Goal: Task Accomplishment & Management: Complete application form

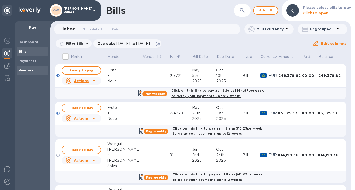
click at [27, 70] on b "Vendors" at bounding box center [26, 70] width 15 height 4
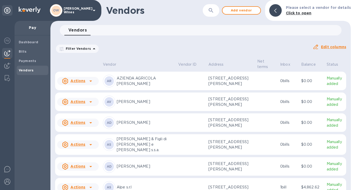
click at [217, 10] on button "button" at bounding box center [211, 10] width 12 height 12
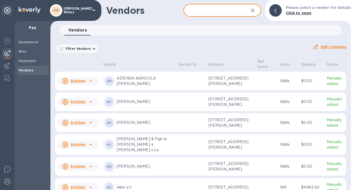
type input "T Elenteny"
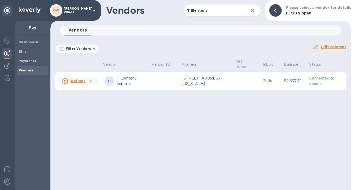
click at [89, 81] on icon at bounding box center [90, 80] width 3 height 1
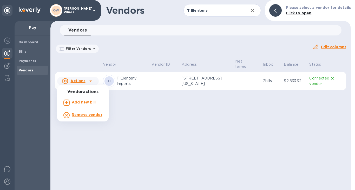
click at [88, 103] on b "Add new bill" at bounding box center [84, 102] width 24 height 4
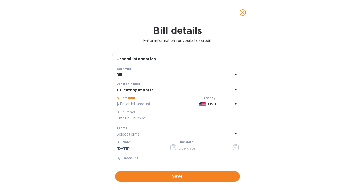
click at [151, 106] on input "text" at bounding box center [157, 104] width 81 height 8
type input "729.30"
click at [175, 148] on icon "button" at bounding box center [174, 147] width 6 height 6
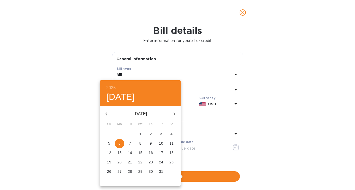
click at [108, 114] on icon "button" at bounding box center [106, 114] width 6 height 6
click at [128, 172] on p "30" at bounding box center [130, 171] width 4 height 5
type input "09/30/2025"
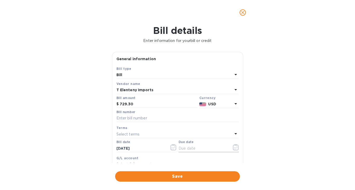
click at [234, 147] on icon "button" at bounding box center [236, 147] width 6 height 6
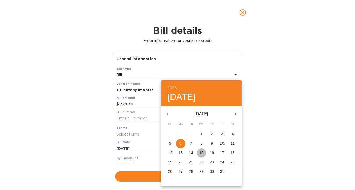
click at [202, 152] on p "15" at bounding box center [201, 152] width 4 height 5
type input "10/15/2025"
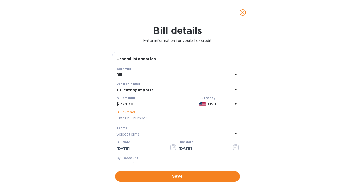
click at [141, 117] on input "text" at bounding box center [178, 118] width 122 height 8
click at [145, 115] on input "INV" at bounding box center [178, 118] width 122 height 8
click at [142, 118] on input "INV" at bounding box center [178, 118] width 122 height 8
type input "INV768785"
click at [183, 176] on span "Save" at bounding box center [177, 176] width 117 height 6
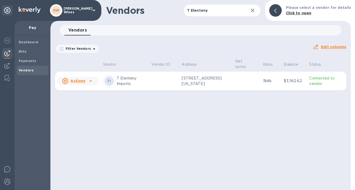
click at [94, 81] on div at bounding box center [91, 81] width 8 height 8
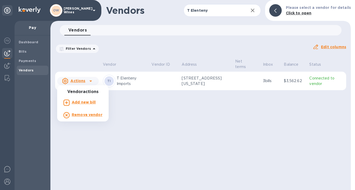
click at [87, 103] on b "Add new bill" at bounding box center [84, 102] width 24 height 4
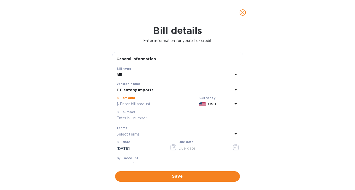
click at [134, 104] on input "text" at bounding box center [157, 104] width 81 height 8
type input "136.12"
click at [126, 120] on input "text" at bounding box center [178, 118] width 122 height 8
type input "INV768786"
click at [172, 150] on icon "button" at bounding box center [174, 147] width 6 height 6
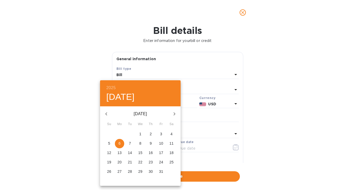
click at [107, 114] on icon "button" at bounding box center [106, 114] width 6 height 6
click at [130, 173] on p "30" at bounding box center [130, 171] width 4 height 5
type input "09/30/2025"
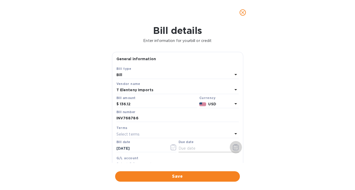
click at [234, 148] on icon "button" at bounding box center [236, 147] width 6 height 6
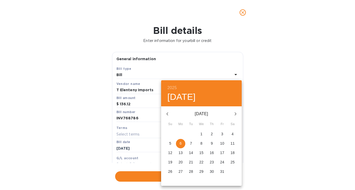
click at [203, 152] on p "15" at bounding box center [201, 152] width 4 height 5
type input "10/15/2025"
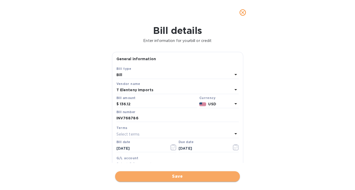
click at [184, 178] on span "Save" at bounding box center [177, 176] width 117 height 6
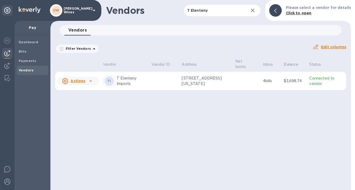
click at [93, 81] on icon at bounding box center [91, 81] width 6 height 6
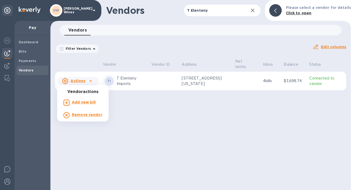
click at [84, 104] on b "Add new bill" at bounding box center [84, 102] width 24 height 4
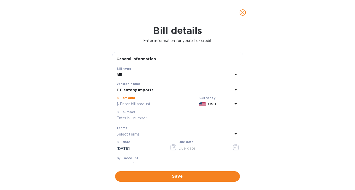
click at [142, 103] on input "text" at bounding box center [157, 104] width 81 height 8
type input "1,662.86"
click at [175, 149] on icon "button" at bounding box center [174, 147] width 6 height 6
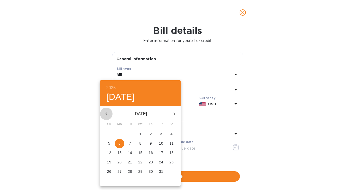
click at [102, 110] on button "button" at bounding box center [106, 113] width 12 height 12
click at [130, 175] on button "30" at bounding box center [129, 171] width 9 height 9
type input "09/30/2025"
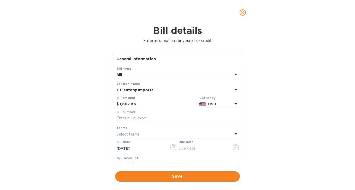
click at [233, 146] on icon "button" at bounding box center [236, 147] width 6 height 6
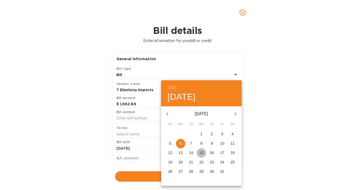
click at [202, 152] on p "15" at bounding box center [201, 152] width 4 height 5
type input "10/15/2025"
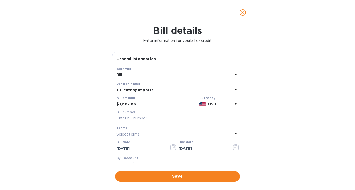
click at [155, 117] on input "text" at bounding box center [178, 118] width 122 height 8
type input "INV768783"
click at [164, 174] on span "Save" at bounding box center [177, 176] width 117 height 6
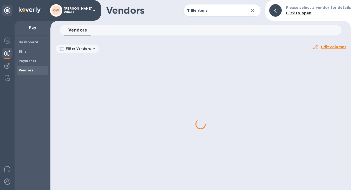
click at [92, 80] on div at bounding box center [200, 124] width 301 height 132
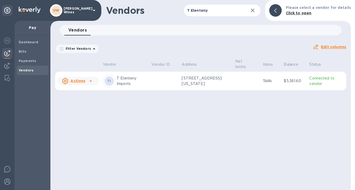
click at [85, 82] on div "Actions" at bounding box center [73, 81] width 25 height 8
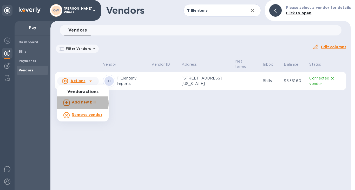
click at [80, 103] on b "Add new bill" at bounding box center [84, 102] width 24 height 4
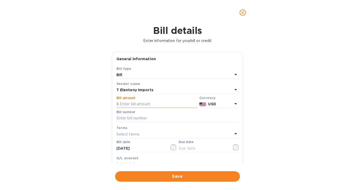
click at [138, 106] on input "text" at bounding box center [157, 104] width 81 height 8
type input "135.75"
click at [173, 147] on icon "button" at bounding box center [174, 147] width 6 height 6
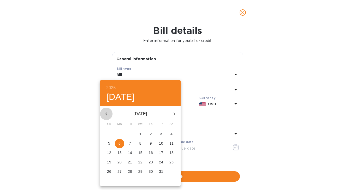
click at [105, 114] on icon "button" at bounding box center [106, 114] width 6 height 6
click at [131, 172] on p "30" at bounding box center [130, 171] width 4 height 5
type input "09/30/2025"
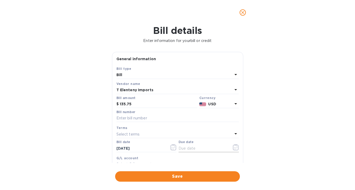
click at [234, 148] on icon "button" at bounding box center [236, 147] width 6 height 6
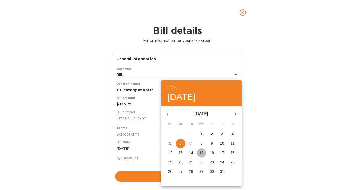
click at [202, 154] on p "15" at bounding box center [201, 152] width 4 height 5
type input "10/15/2025"
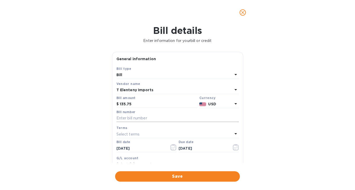
click at [141, 120] on input "text" at bounding box center [178, 118] width 122 height 8
type input "INV768784"
click at [175, 172] on button "Save" at bounding box center [177, 176] width 125 height 10
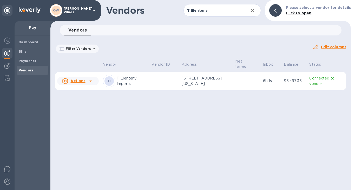
click at [92, 81] on icon at bounding box center [91, 81] width 6 height 6
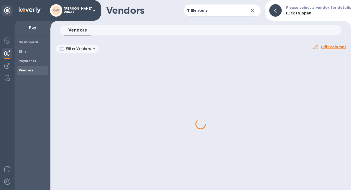
click at [91, 102] on div at bounding box center [200, 124] width 301 height 132
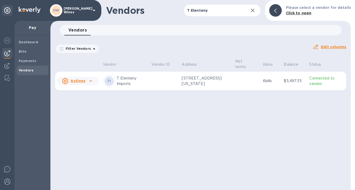
click at [88, 81] on icon at bounding box center [91, 81] width 6 height 6
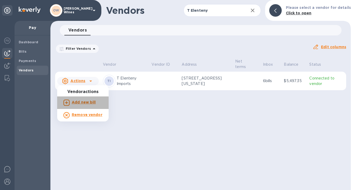
click at [83, 103] on b "Add new bill" at bounding box center [84, 102] width 24 height 4
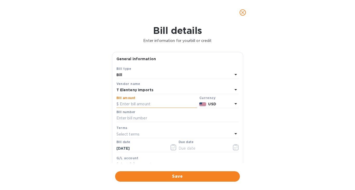
click at [150, 105] on input "text" at bounding box center [157, 104] width 81 height 8
type input "1,503.90"
click at [143, 115] on input "text" at bounding box center [178, 118] width 122 height 8
click at [128, 149] on input "10/06/2025" at bounding box center [141, 148] width 49 height 8
click at [174, 149] on icon "button" at bounding box center [174, 147] width 6 height 6
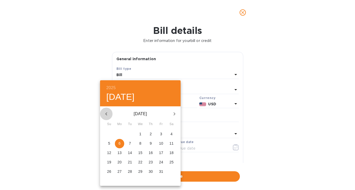
click at [107, 113] on icon "button" at bounding box center [106, 114] width 6 height 6
click at [130, 171] on p "30" at bounding box center [130, 171] width 4 height 5
type input "09/30/2025"
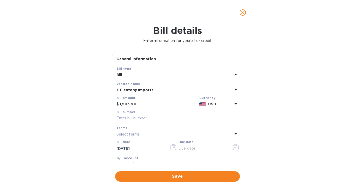
click at [233, 148] on icon "button" at bounding box center [236, 147] width 6 height 6
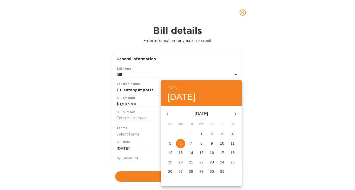
click at [201, 154] on p "15" at bounding box center [201, 152] width 4 height 5
type input "10/15/2025"
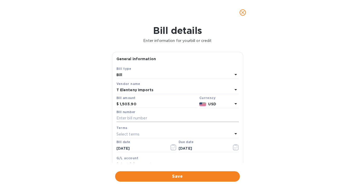
click at [139, 119] on input "text" at bounding box center [178, 118] width 122 height 8
type input "INV768782"
click at [167, 176] on span "Save" at bounding box center [177, 176] width 117 height 6
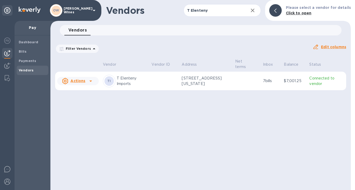
click at [91, 79] on icon at bounding box center [91, 81] width 6 height 6
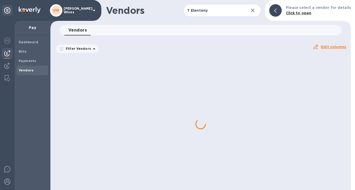
click at [84, 101] on div at bounding box center [200, 124] width 301 height 132
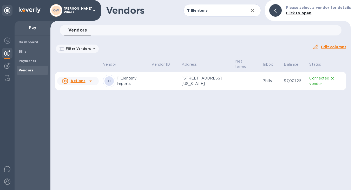
click at [92, 81] on icon at bounding box center [91, 81] width 6 height 6
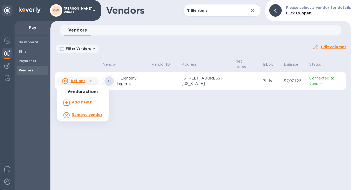
click at [85, 104] on b "Add new bill" at bounding box center [84, 102] width 24 height 4
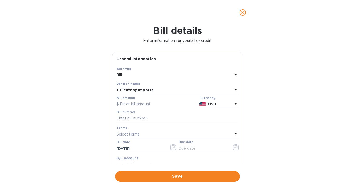
click at [130, 113] on label "Bill number" at bounding box center [126, 111] width 19 height 3
click at [132, 117] on input "text" at bounding box center [178, 118] width 122 height 8
type input "769434"
click at [171, 146] on icon "button" at bounding box center [174, 147] width 6 height 6
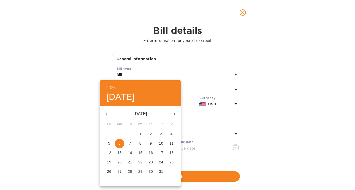
click at [107, 114] on icon "button" at bounding box center [106, 113] width 2 height 3
click at [134, 170] on span "30" at bounding box center [129, 171] width 9 height 5
type input "09/30/2025"
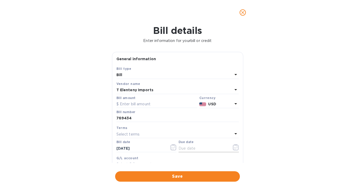
click at [233, 146] on icon "button" at bounding box center [236, 147] width 6 height 6
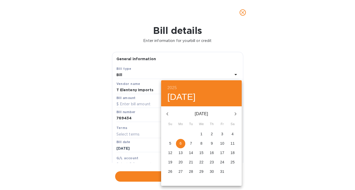
click at [180, 162] on p "20" at bounding box center [181, 161] width 4 height 5
type input "10/20/2025"
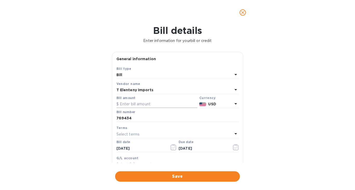
click at [145, 106] on input "text" at bounding box center [157, 104] width 81 height 8
type input "2,850"
click at [156, 179] on span "Save" at bounding box center [177, 176] width 117 height 6
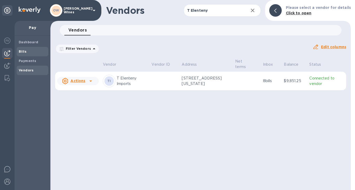
click at [24, 54] on div "Bills" at bounding box center [33, 51] width 32 height 9
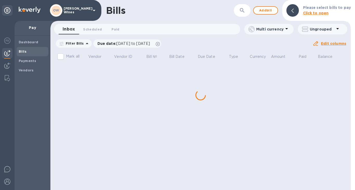
drag, startPoint x: 349, startPoint y: 56, endPoint x: 349, endPoint y: 87, distance: 30.2
click at [349, 87] on div "Bills ​ Add bill Please select bills to pay Click to open Inbox 0 Scheduled 0 P…" at bounding box center [200, 95] width 301 height 190
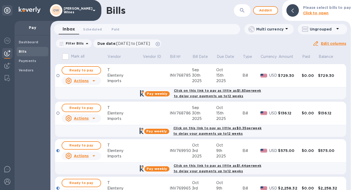
scroll to position [362, 0]
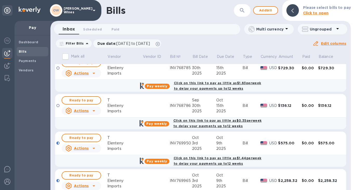
click at [25, 51] on b "Bills" at bounding box center [23, 51] width 8 height 4
click at [9, 38] on img at bounding box center [7, 40] width 6 height 6
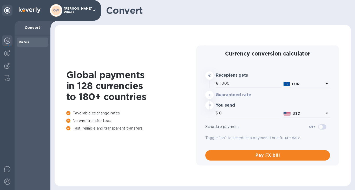
type input "1,174.2"
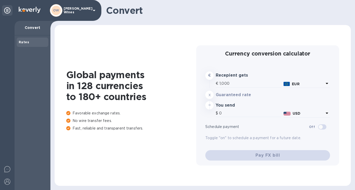
type input "1,174.2"
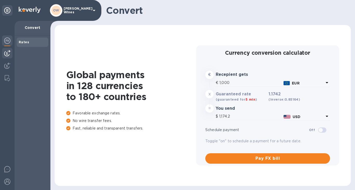
click at [5, 53] on img at bounding box center [7, 53] width 6 height 6
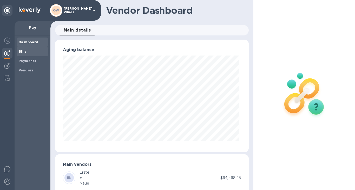
scroll to position [112, 192]
click at [20, 53] on b "Bills" at bounding box center [23, 51] width 8 height 4
